Goal: Transaction & Acquisition: Book appointment/travel/reservation

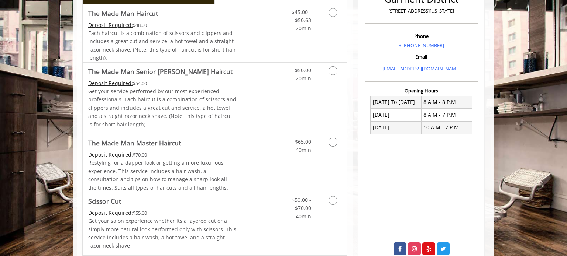
scroll to position [201, 0]
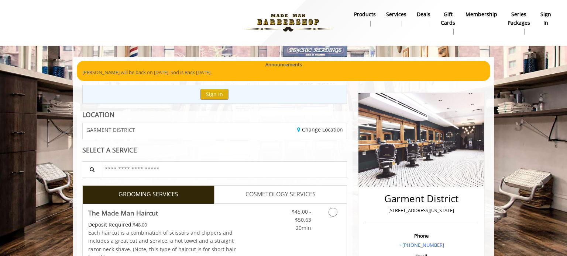
click at [175, 133] on div "GARMENT DISTRICT" at bounding box center [145, 131] width 137 height 16
click at [313, 126] on link "Change Location" at bounding box center [320, 129] width 46 height 7
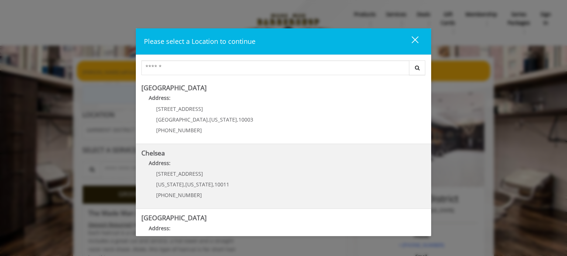
click at [215, 196] on p "[PHONE_NUMBER]" at bounding box center [192, 196] width 73 height 6
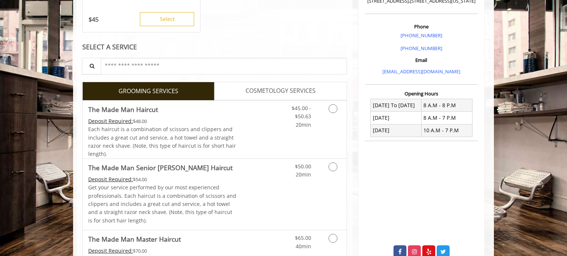
scroll to position [211, 0]
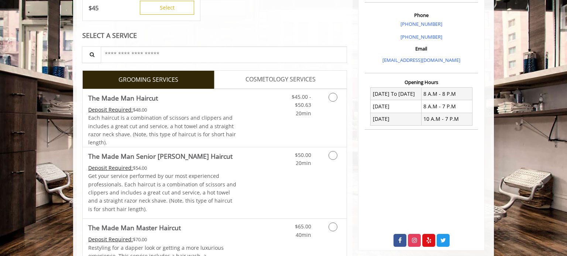
click at [330, 156] on icon "Grooming services" at bounding box center [332, 155] width 9 height 9
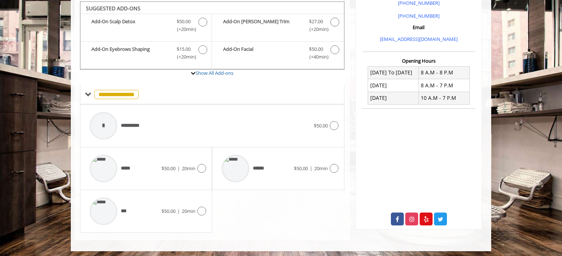
scroll to position [232, 0]
click at [334, 121] on icon at bounding box center [334, 125] width 9 height 9
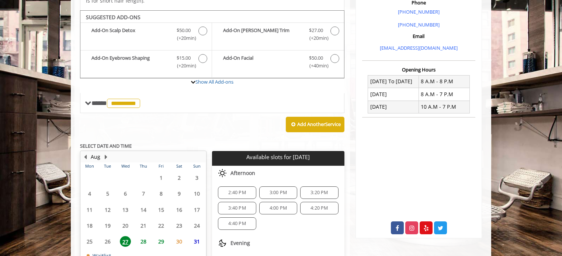
scroll to position [279, 0]
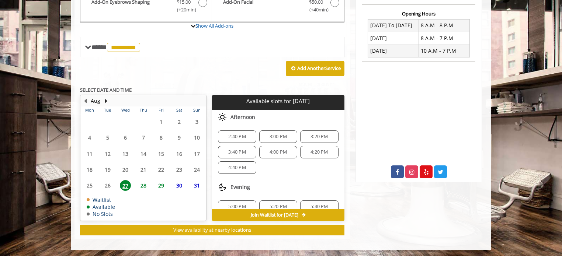
click at [272, 134] on span "3:00 PM" at bounding box center [278, 137] width 17 height 6
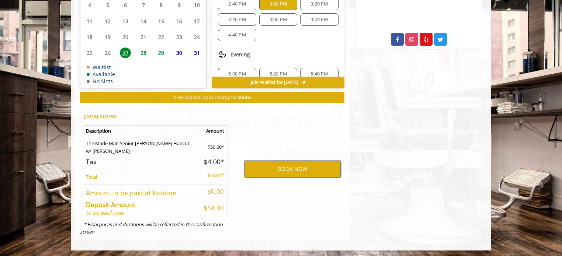
scroll to position [412, 0]
click at [269, 131] on div "BOOK NOW" at bounding box center [292, 170] width 115 height 126
